Goal: Task Accomplishment & Management: Use online tool/utility

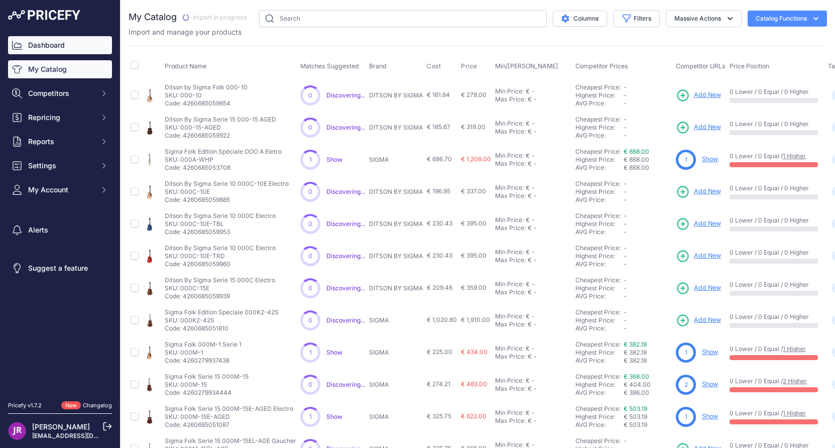
click at [58, 46] on link "Dashboard" at bounding box center [60, 45] width 104 height 18
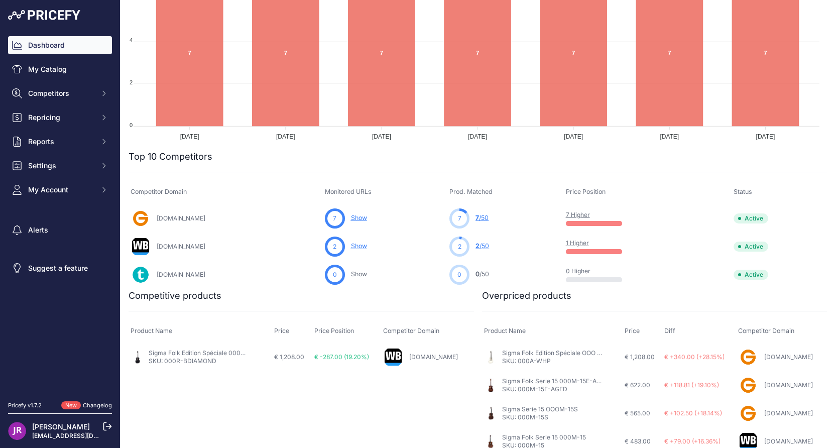
scroll to position [201, 0]
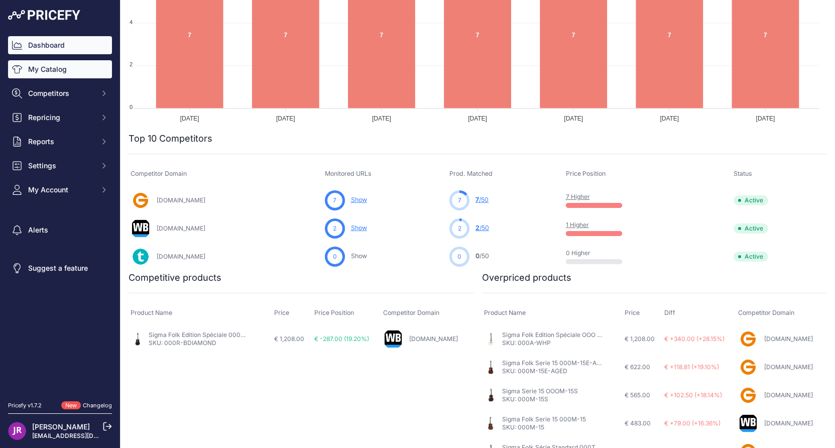
click at [40, 67] on link "My Catalog" at bounding box center [60, 69] width 104 height 18
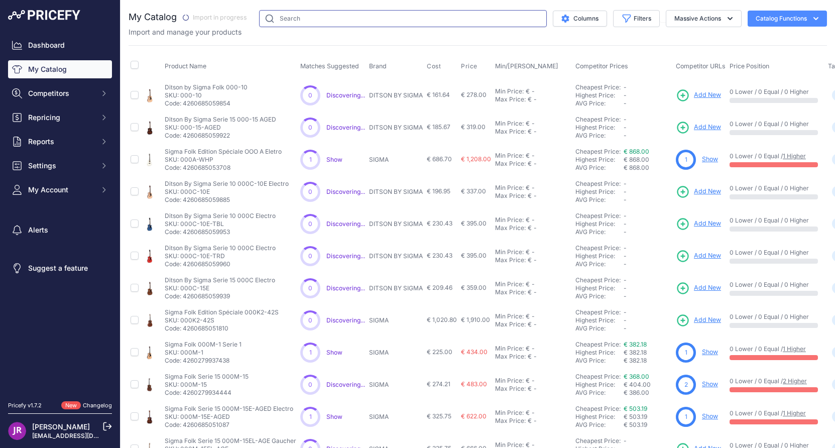
click at [321, 22] on input "text" at bounding box center [403, 18] width 288 height 17
type input "drop"
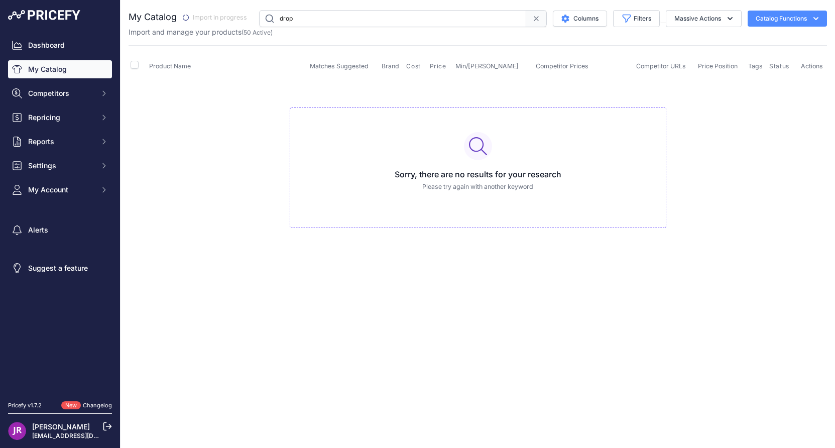
click at [57, 68] on link "My Catalog" at bounding box center [60, 69] width 104 height 18
click at [283, 20] on input "drop" at bounding box center [392, 18] width 267 height 17
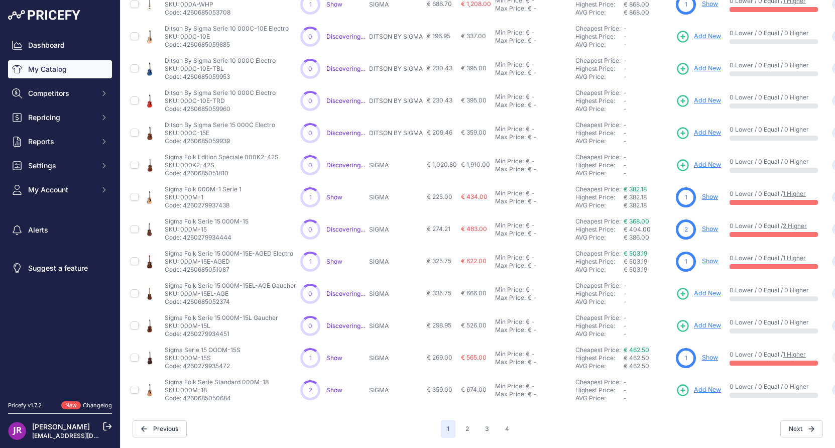
scroll to position [163, 0]
click at [681, 385] on icon at bounding box center [683, 390] width 11 height 11
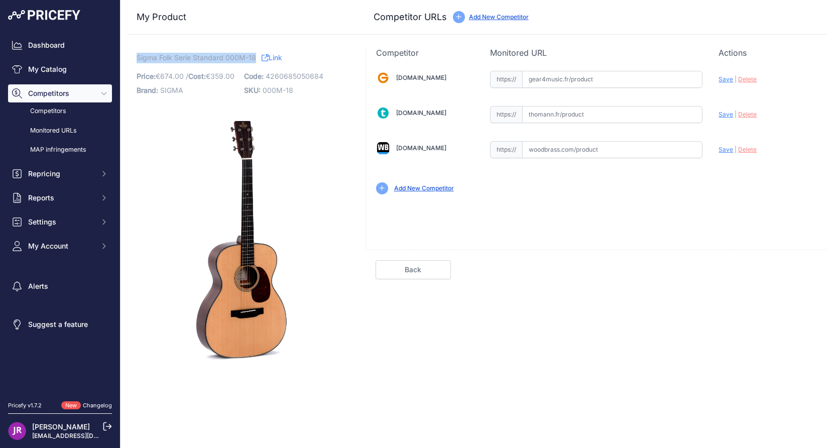
drag, startPoint x: 136, startPoint y: 58, endPoint x: 255, endPoint y: 56, distance: 118.5
click at [255, 56] on div "Sigma Folk Serie Standard 000M-18 Link Price: € 674.00 / Cost: 359.00" at bounding box center [241, 213] width 225 height 333
copy span "Sigma Folk Serie Standard 000M-18"
click at [556, 147] on input "text" at bounding box center [612, 149] width 180 height 17
click at [543, 76] on input "text" at bounding box center [612, 79] width 180 height 17
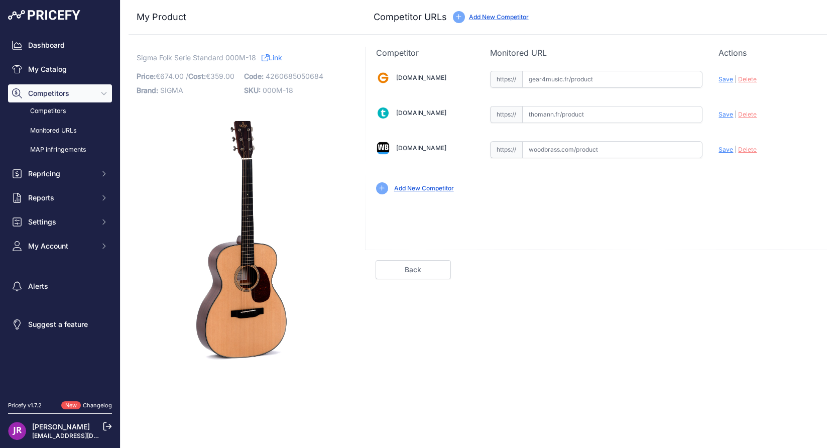
paste input "https://www.gear4music.fr/fr/Guitare-and-Basse/Sigma-000M-18-Acoustic-Guitar-Na…"
click at [725, 78] on span "Save" at bounding box center [726, 79] width 15 height 8
type input "https://www.gear4music.fr/fr/Guitare-and-Basse/Sigma-000M-18-Acoustic-Guitar-Na…"
click at [771, 271] on link "Done" at bounding box center [779, 269] width 75 height 19
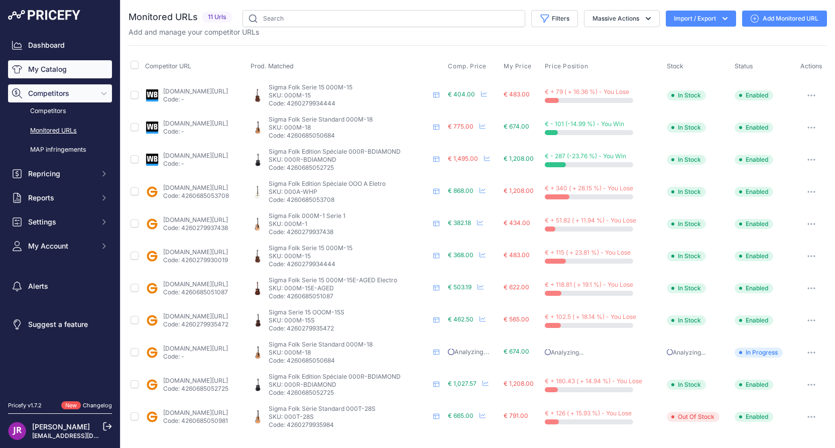
click at [37, 71] on link "My Catalog" at bounding box center [60, 69] width 104 height 18
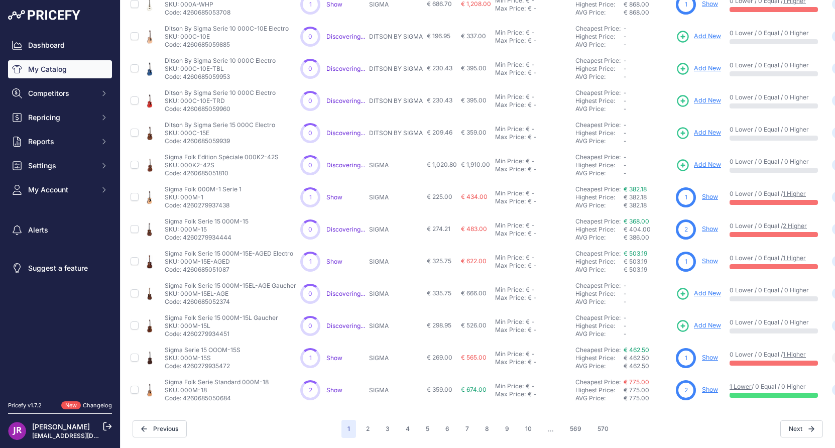
scroll to position [190, 0]
click at [712, 354] on link "Show" at bounding box center [710, 358] width 16 height 8
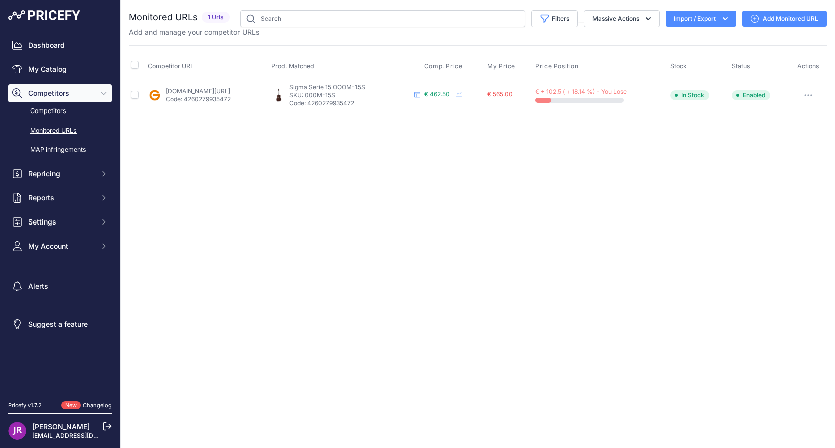
click at [781, 20] on link "Add Monitored URL" at bounding box center [784, 19] width 85 height 16
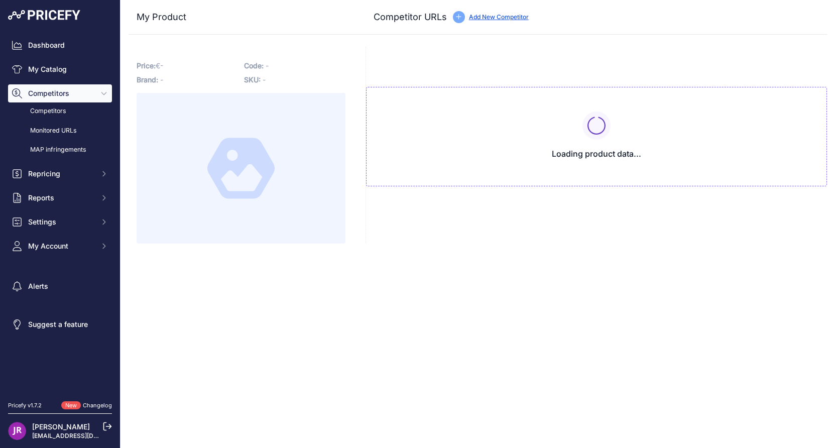
type input "[DOMAIN_NAME][URL]"
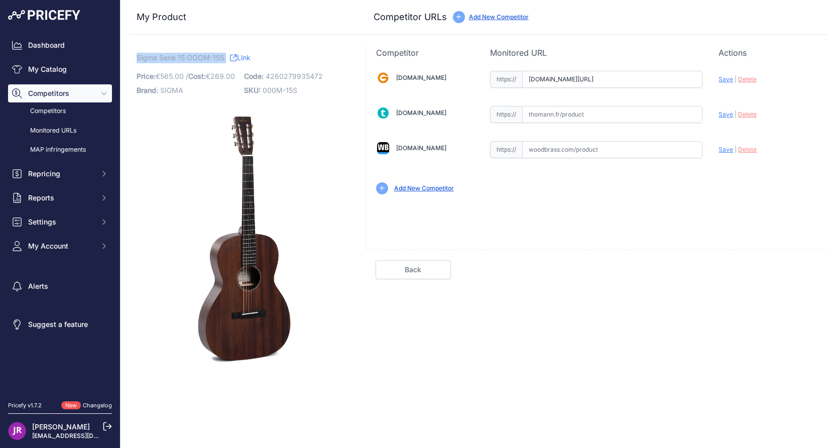
drag, startPoint x: 138, startPoint y: 58, endPoint x: 225, endPoint y: 55, distance: 87.9
click at [225, 55] on p "Sigma Serie 15 OOOM-15S Link" at bounding box center [241, 58] width 209 height 11
copy p "Sigma Serie 15 OOOM-15S"
click at [556, 149] on input "text" at bounding box center [612, 149] width 180 height 17
paste input "https://www.woodbrass.com/folk-sigma-000m-15s-serie-15-p400423.html?queryID=dbd…"
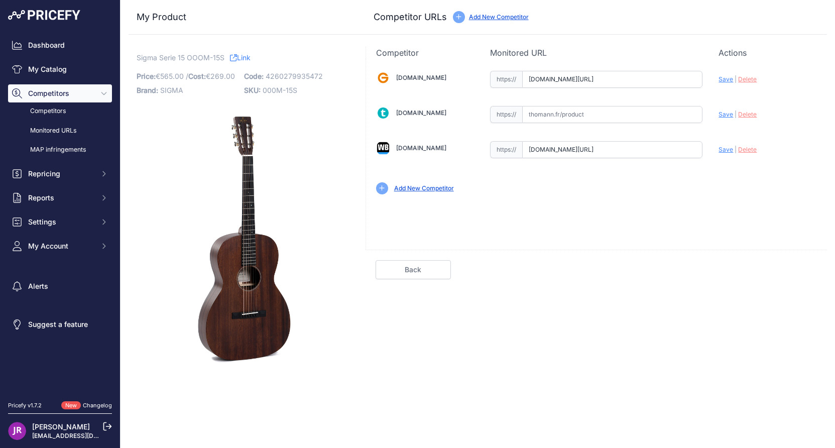
click at [723, 150] on span "Save" at bounding box center [726, 150] width 15 height 8
type input "https://www.woodbrass.com/folk-sigma-000m-15s-serie-15-p400423.html?queryID=dbd…"
click at [777, 270] on link "Done" at bounding box center [779, 269] width 75 height 19
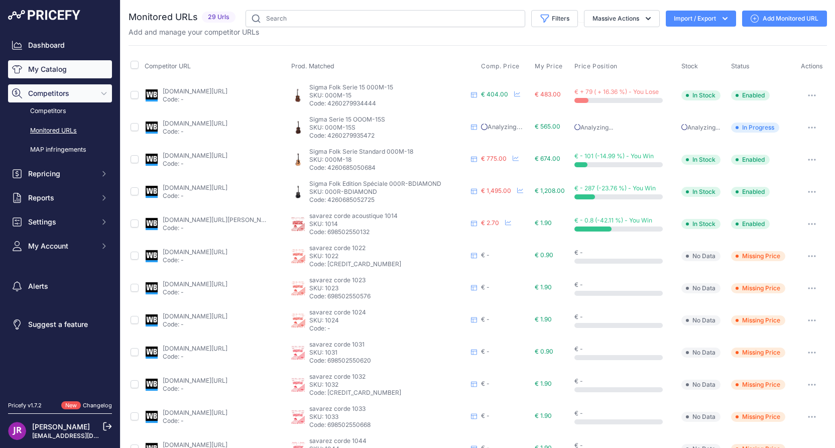
click at [55, 68] on link "My Catalog" at bounding box center [60, 69] width 104 height 18
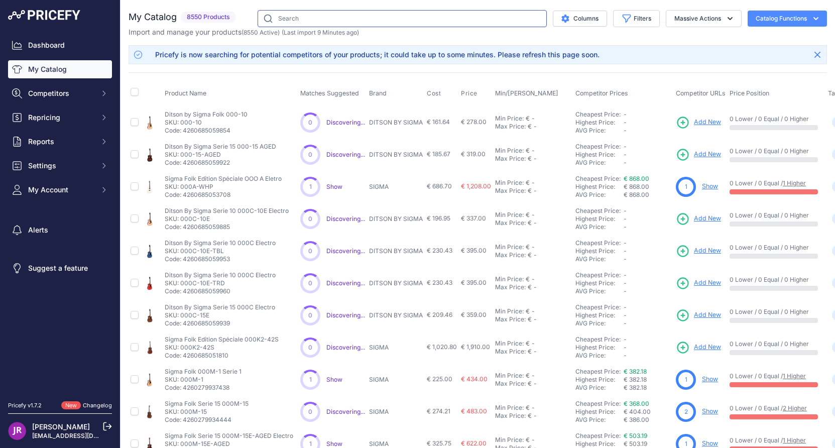
click at [282, 21] on input "text" at bounding box center [402, 18] width 289 height 17
type input "digitech"
